Goal: Task Accomplishment & Management: Complete application form

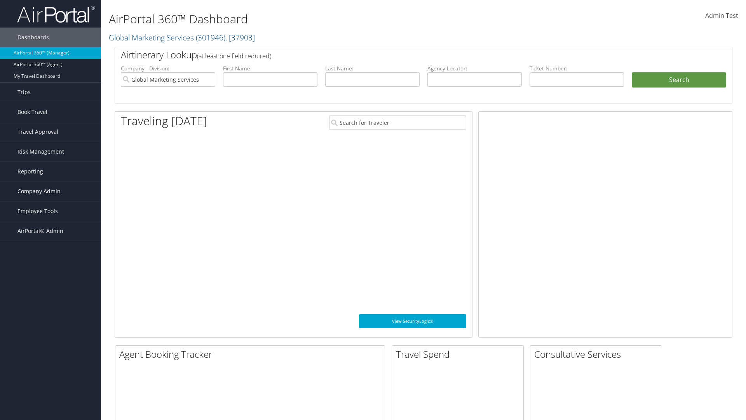
click at [51, 191] on span "Company Admin" at bounding box center [38, 191] width 43 height 19
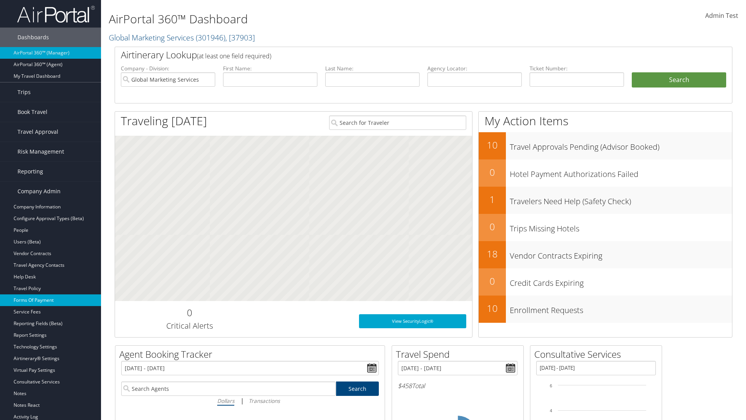
click at [51, 300] on link "Forms Of Payment" at bounding box center [50, 300] width 101 height 12
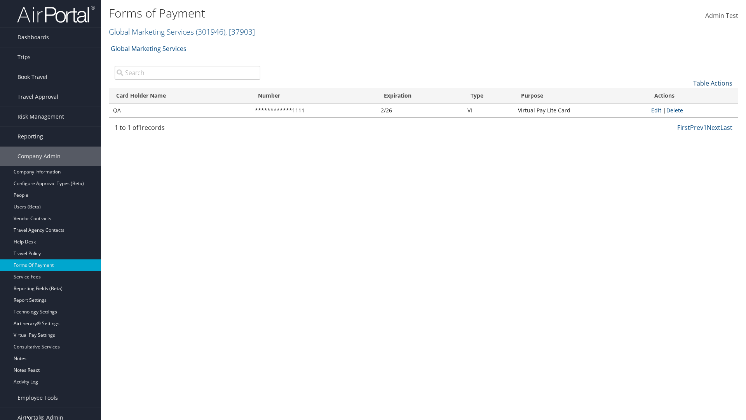
click at [713, 83] on link "Table Actions" at bounding box center [712, 83] width 39 height 9
click at [687, 95] on link "New Record" at bounding box center [687, 95] width 102 height 13
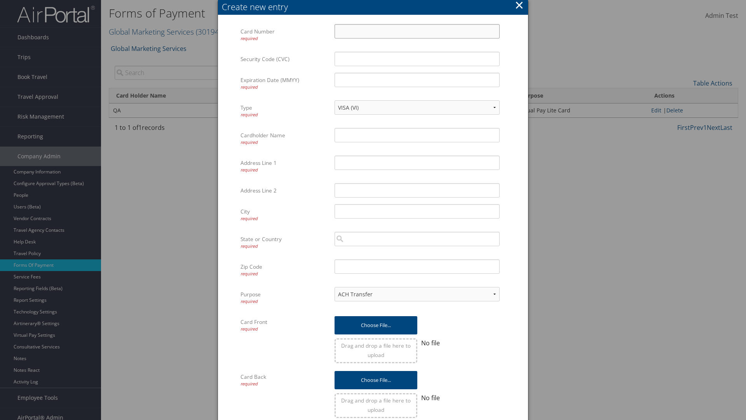
click at [417, 31] on input "Card Number required" at bounding box center [417, 31] width 165 height 14
type input "1100112233"
click at [417, 80] on input "Expiration Date (MMYY) required" at bounding box center [417, 80] width 165 height 14
type input "1245"
click at [417, 135] on input "Cardholder Name required" at bounding box center [417, 135] width 165 height 14
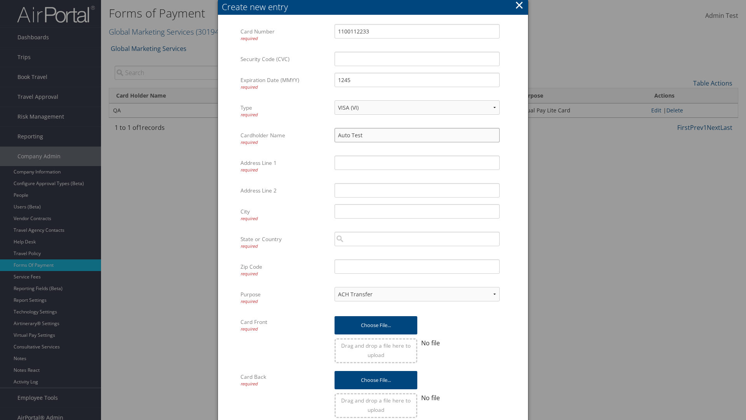
type input "Auto Test"
click at [417, 162] on input "Address Line 1 required" at bounding box center [417, 162] width 165 height 14
type input "[US_STATE]"
click at [417, 211] on input "City required" at bounding box center [417, 211] width 165 height 14
type input "[GEOGRAPHIC_DATA]"
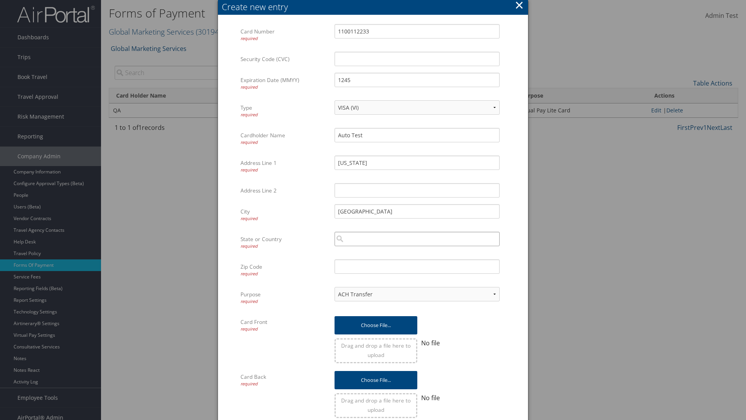
click at [417, 239] on input "search" at bounding box center [417, 239] width 165 height 14
click at [417, 253] on div "[GEOGRAPHIC_DATA] ([GEOGRAPHIC_DATA])" at bounding box center [417, 254] width 162 height 8
type input "[GEOGRAPHIC_DATA]"
click at [417, 266] on input "Zip Code required" at bounding box center [417, 266] width 165 height 14
type input "84011"
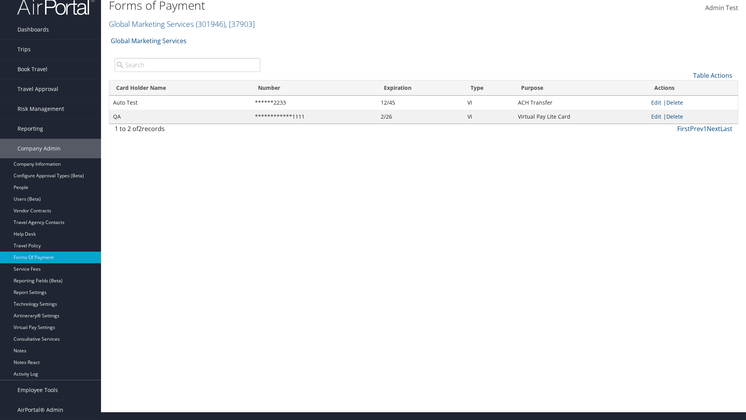
scroll to position [8, 0]
click at [656, 102] on link "Edit" at bounding box center [656, 102] width 10 height 7
select select "14"
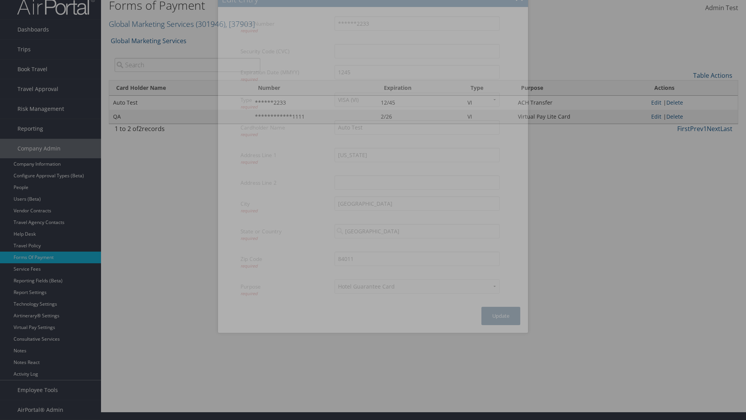
click at [501, 316] on button "Update" at bounding box center [501, 316] width 39 height 18
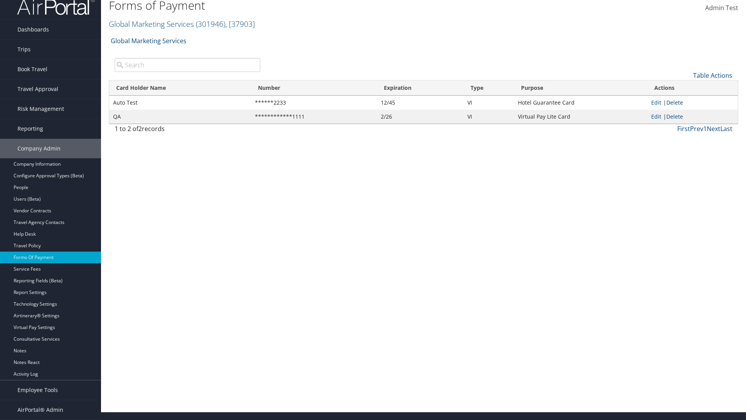
click at [676, 102] on link "Delete" at bounding box center [675, 102] width 17 height 7
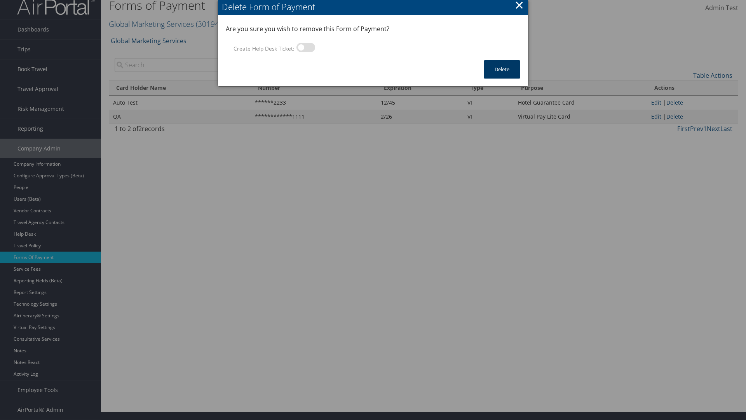
click at [502, 69] on button "Delete" at bounding box center [502, 69] width 37 height 18
